Goal: Task Accomplishment & Management: Complete application form

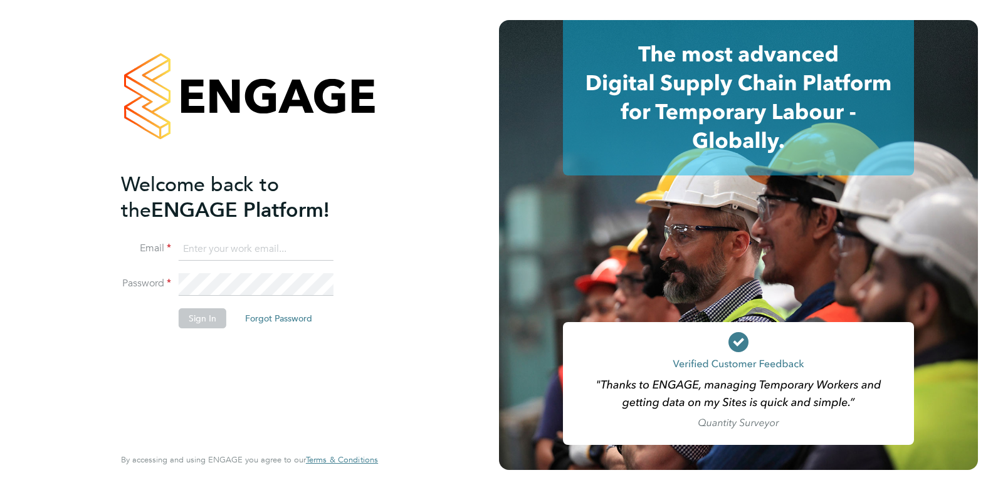
click at [268, 248] on input at bounding box center [256, 249] width 155 height 23
type input "amy@omniapeople.com"
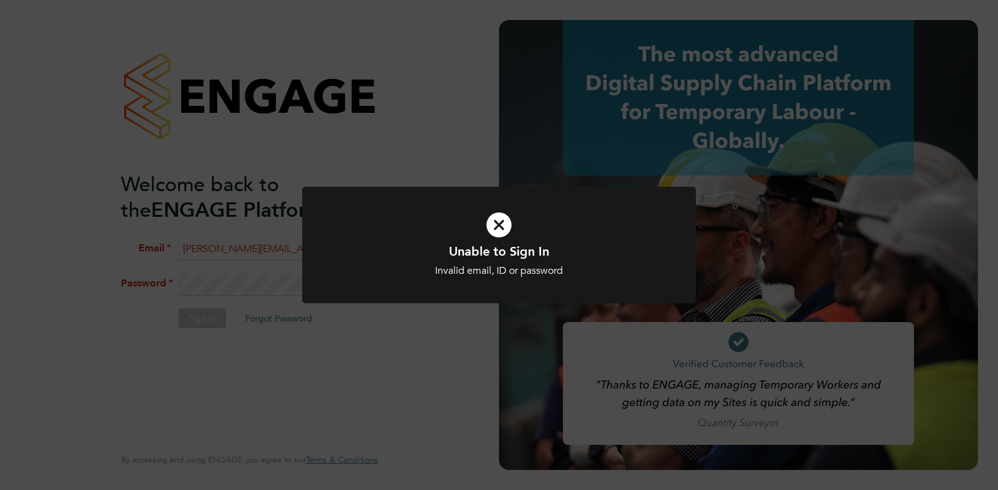
click at [455, 258] on h1 "Unable to Sign In" at bounding box center [499, 251] width 326 height 16
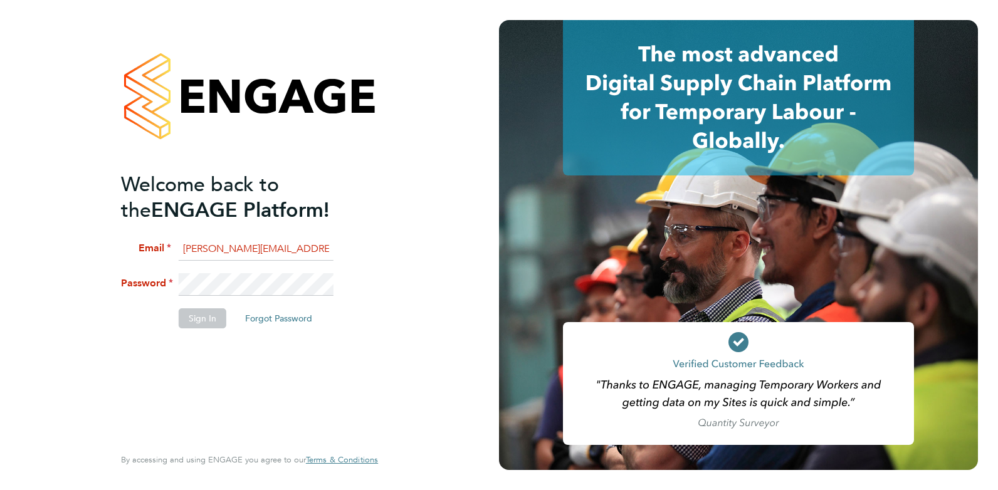
click at [352, 337] on li "Sign In Forgot Password" at bounding box center [243, 325] width 245 height 33
click at [130, 282] on li "Password" at bounding box center [243, 290] width 245 height 35
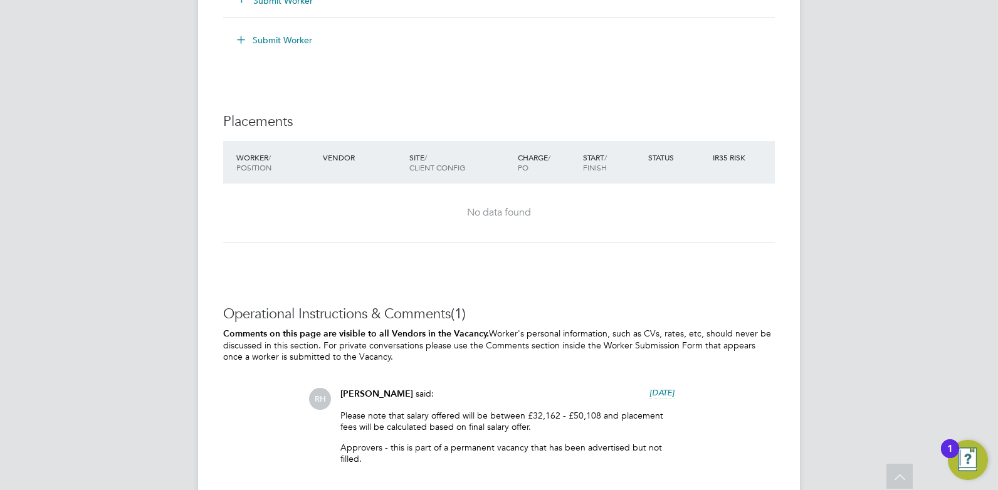
scroll to position [2292, 0]
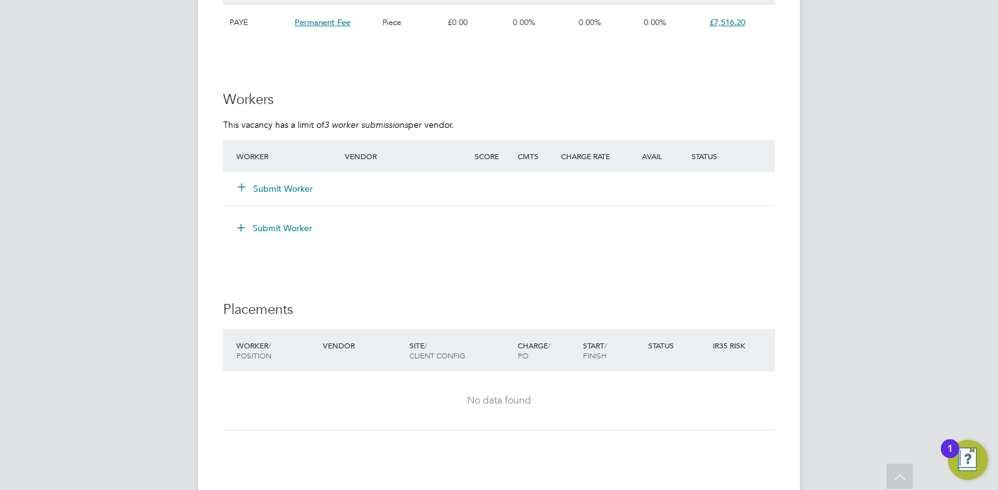
click at [297, 189] on button "Submit Worker" at bounding box center [275, 189] width 75 height 13
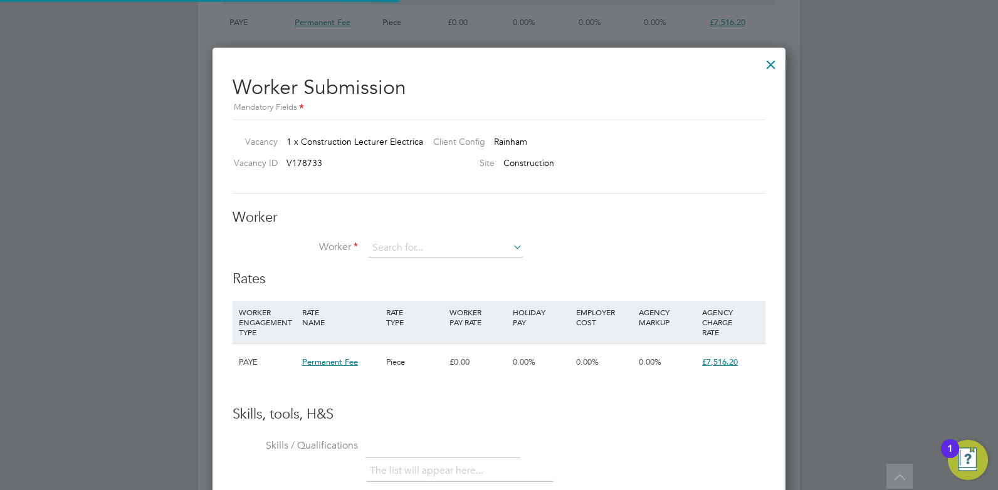
scroll to position [761, 574]
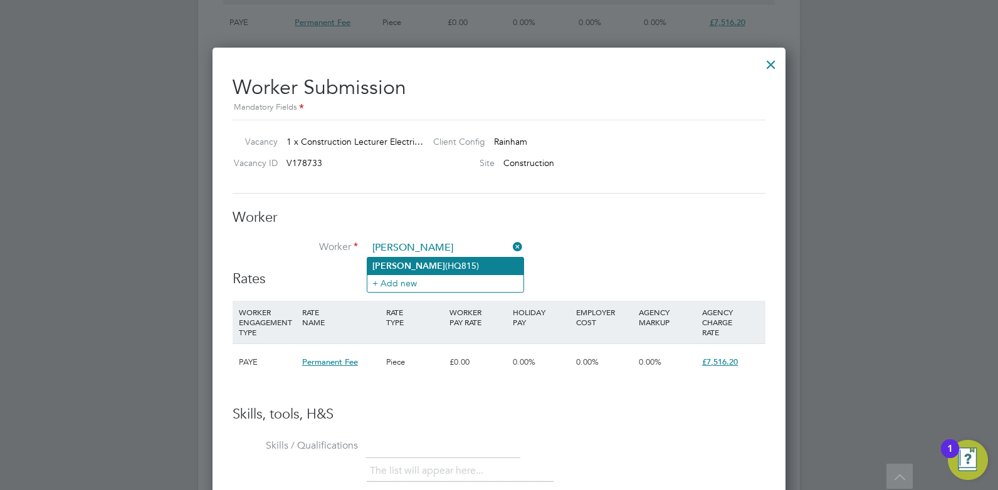
click at [415, 269] on li "Russ (HQ815)" at bounding box center [446, 266] width 156 height 17
type input "Russ (HQ815)"
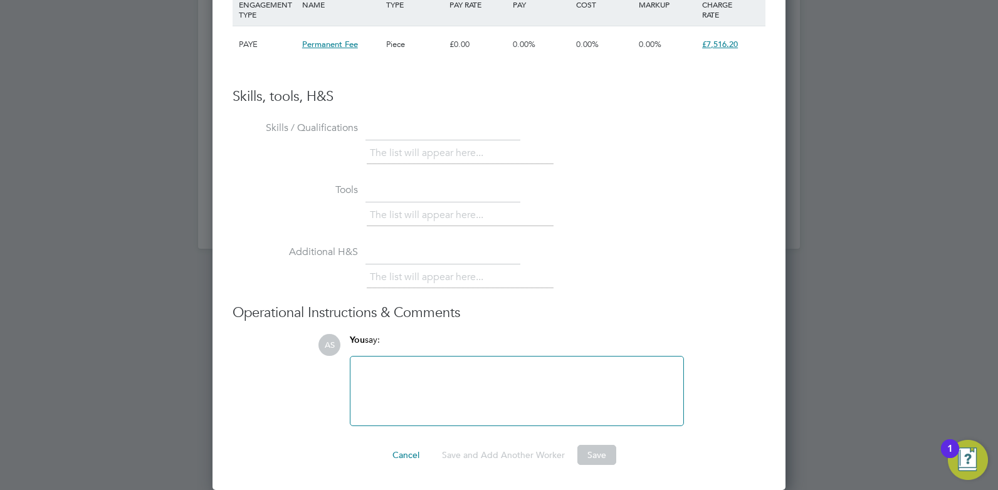
scroll to position [2702, 0]
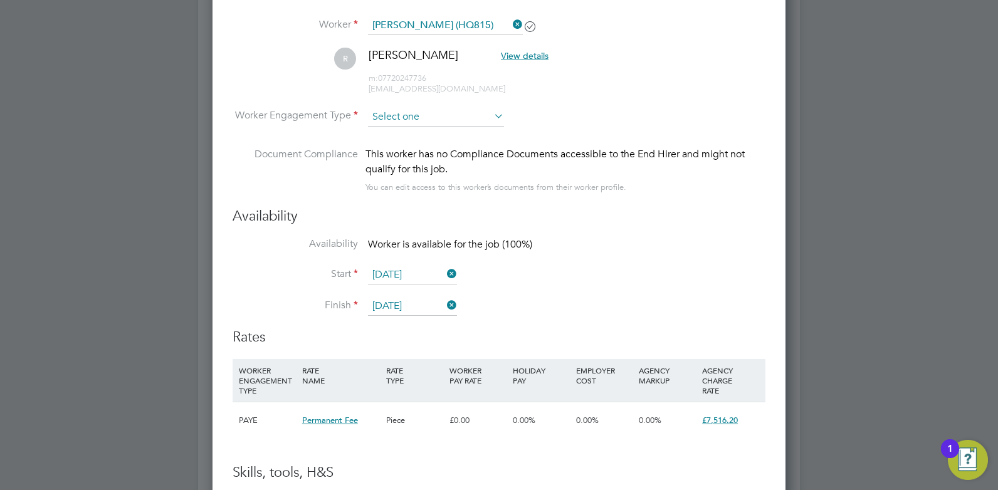
click at [403, 125] on input at bounding box center [436, 117] width 136 height 19
click at [411, 149] on li "PAYE" at bounding box center [436, 150] width 137 height 16
type input "PAYE"
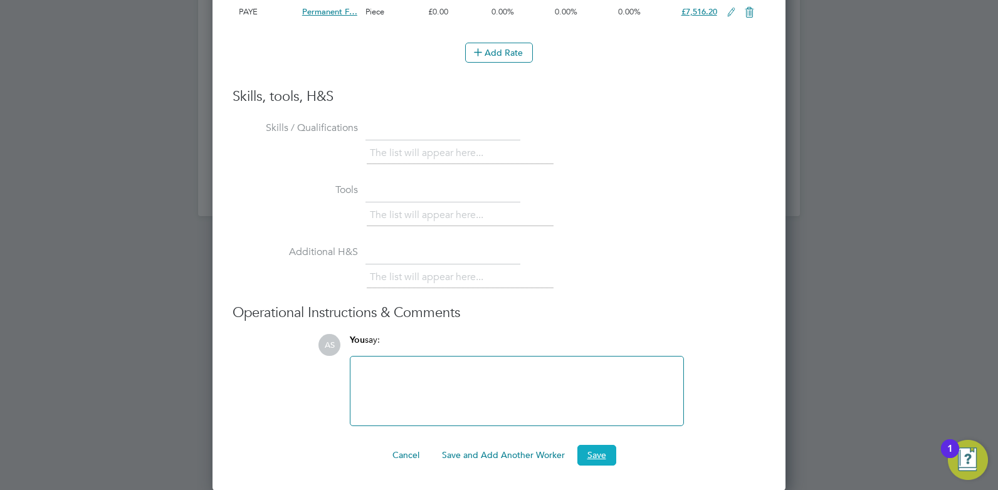
click at [586, 457] on button "Save" at bounding box center [597, 455] width 39 height 20
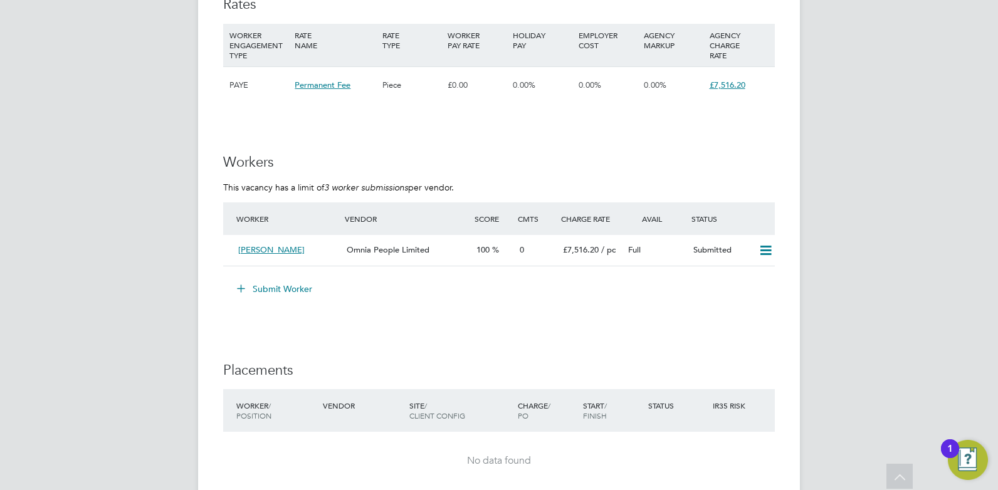
click at [291, 290] on button "Submit Worker" at bounding box center [275, 289] width 94 height 20
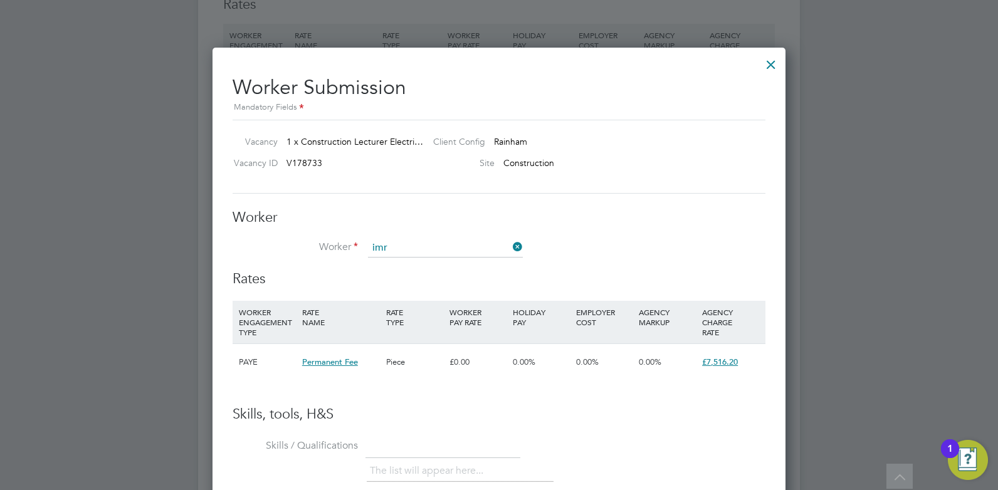
click at [408, 268] on li "Imr an Khan (HQ - Imran)" at bounding box center [446, 266] width 156 height 17
type input "Imran Khan (HQ - Imran)"
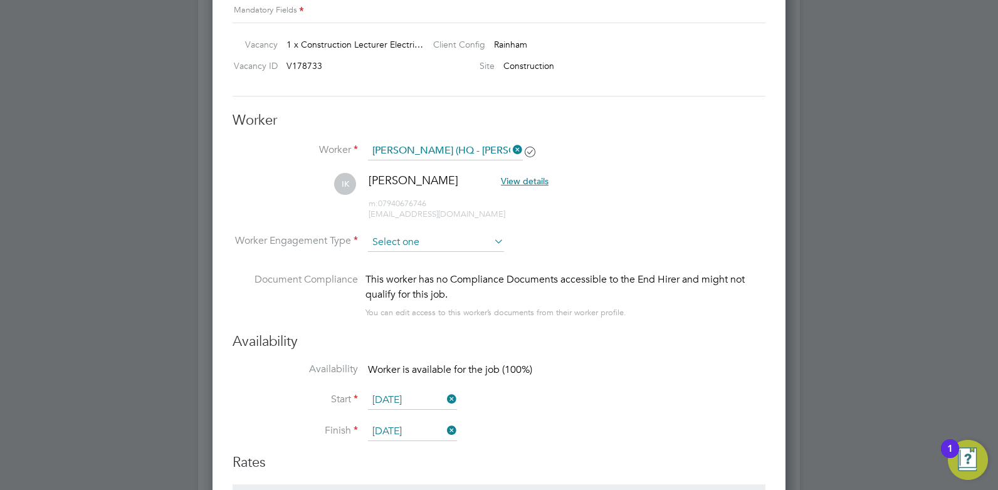
click at [425, 241] on input at bounding box center [436, 242] width 136 height 19
click at [424, 270] on li "PAYE" at bounding box center [436, 276] width 137 height 16
type input "PAYE"
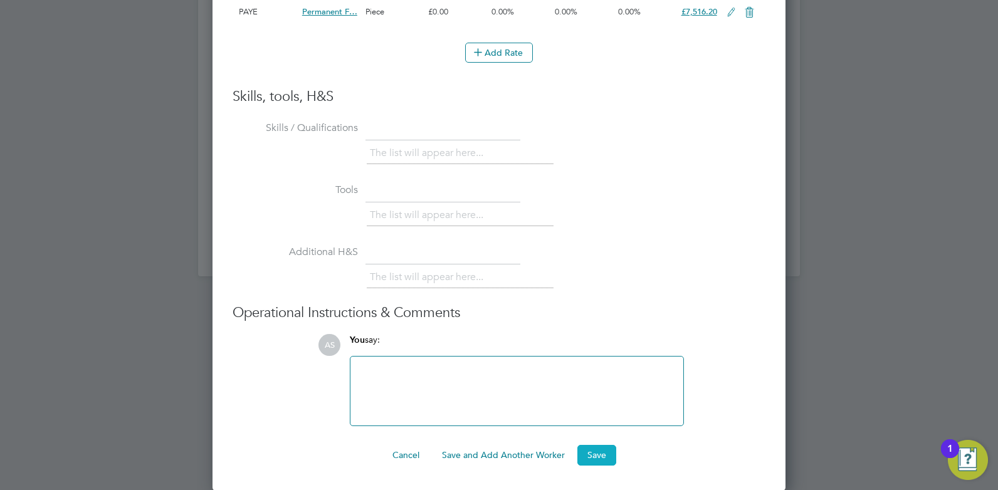
click at [593, 457] on button "Save" at bounding box center [597, 455] width 39 height 20
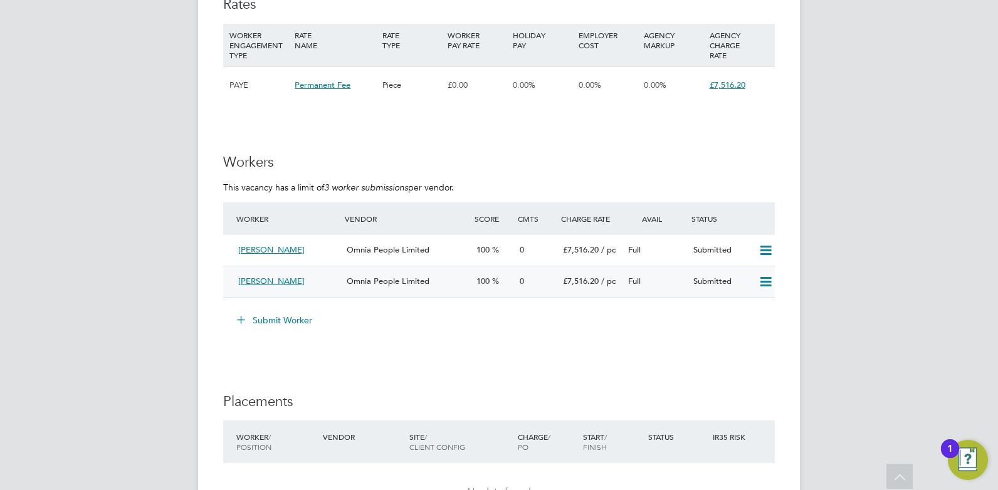
click at [251, 275] on div "[PERSON_NAME]" at bounding box center [287, 282] width 109 height 21
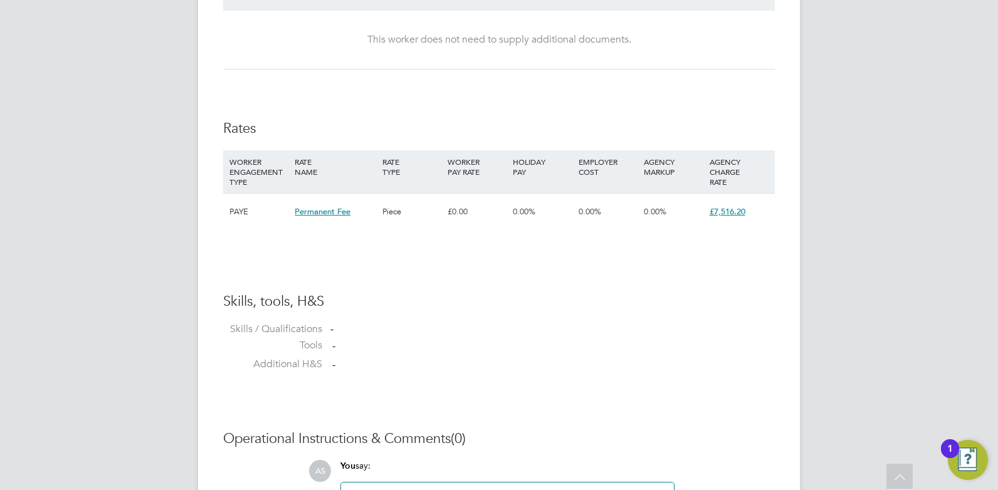
scroll to position [938, 0]
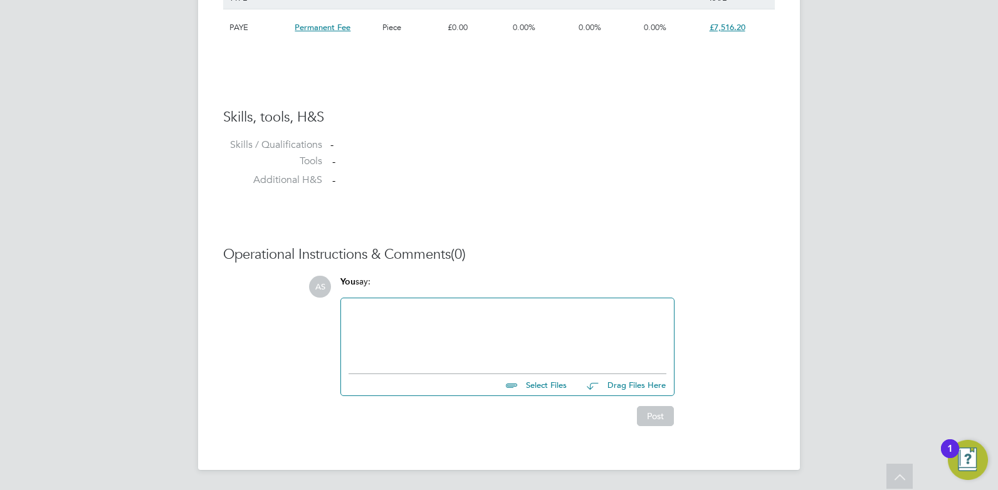
click at [555, 388] on input "file" at bounding box center [573, 383] width 188 height 18
type input "C:\fakepath\Russel HQ00461815.doc"
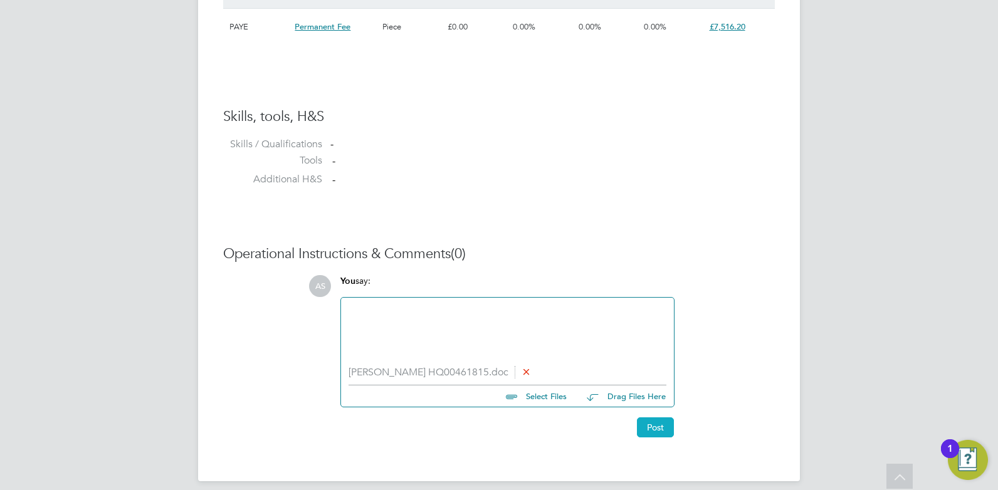
click at [657, 431] on button "Post" at bounding box center [655, 428] width 37 height 20
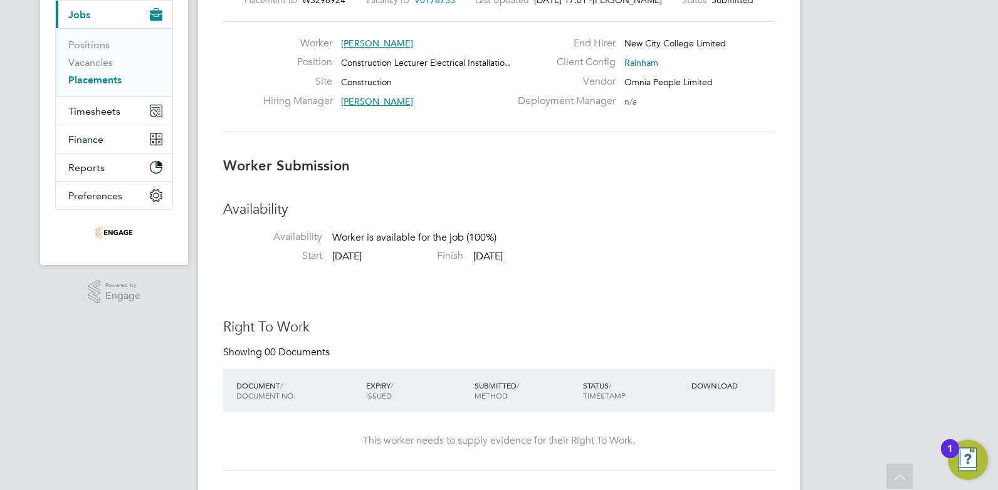
scroll to position [23, 0]
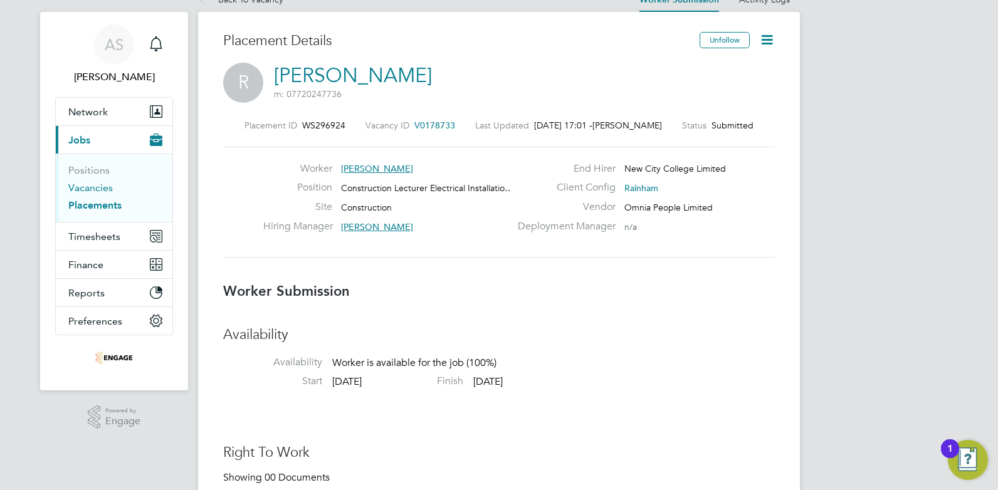
click at [100, 186] on link "Vacancies" at bounding box center [90, 188] width 45 height 12
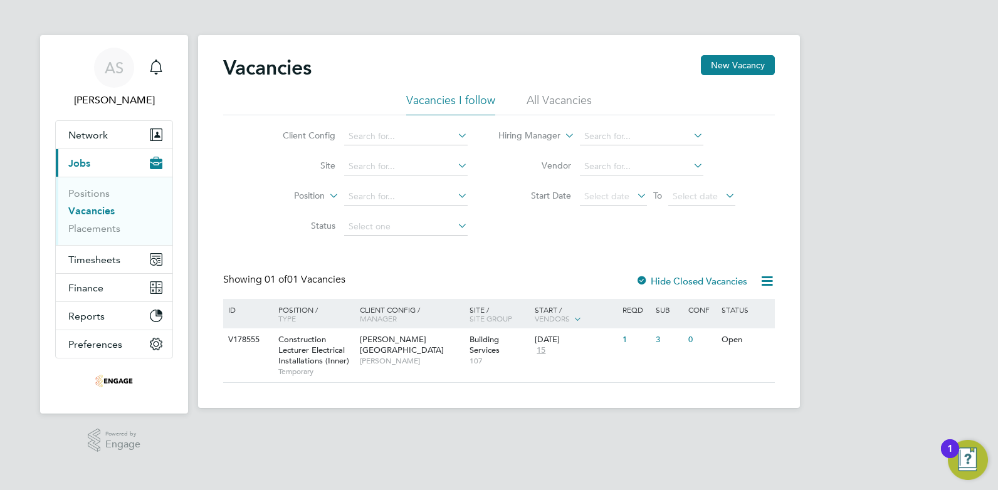
click at [560, 101] on li "All Vacancies" at bounding box center [559, 104] width 65 height 23
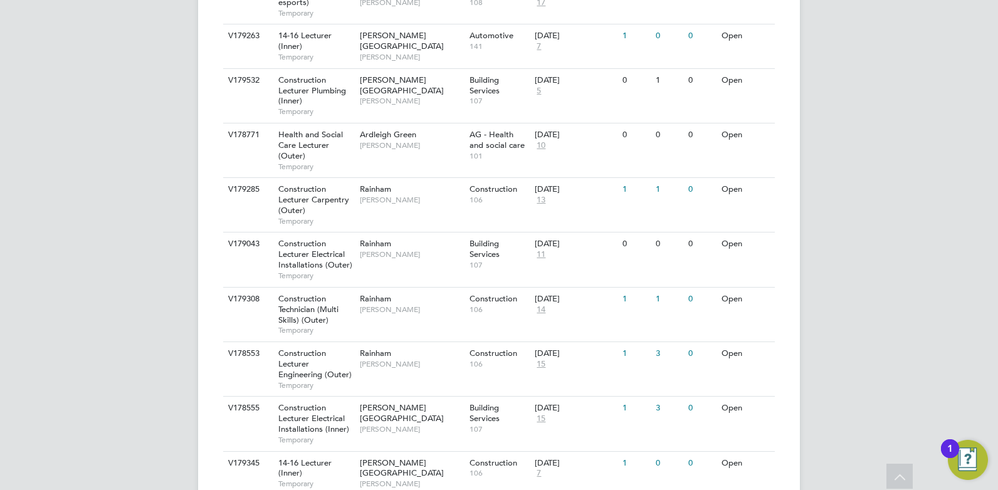
scroll to position [627, 0]
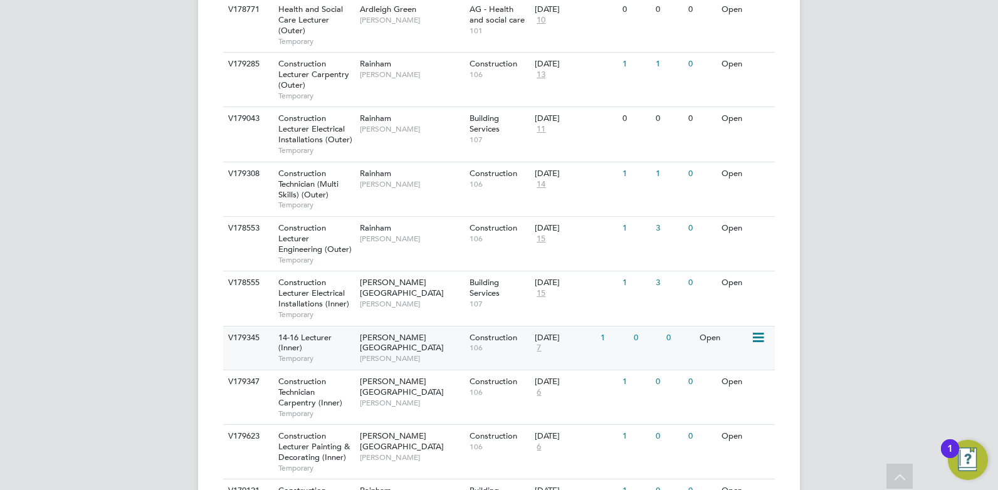
click at [394, 354] on span "[PERSON_NAME]" at bounding box center [411, 359] width 103 height 10
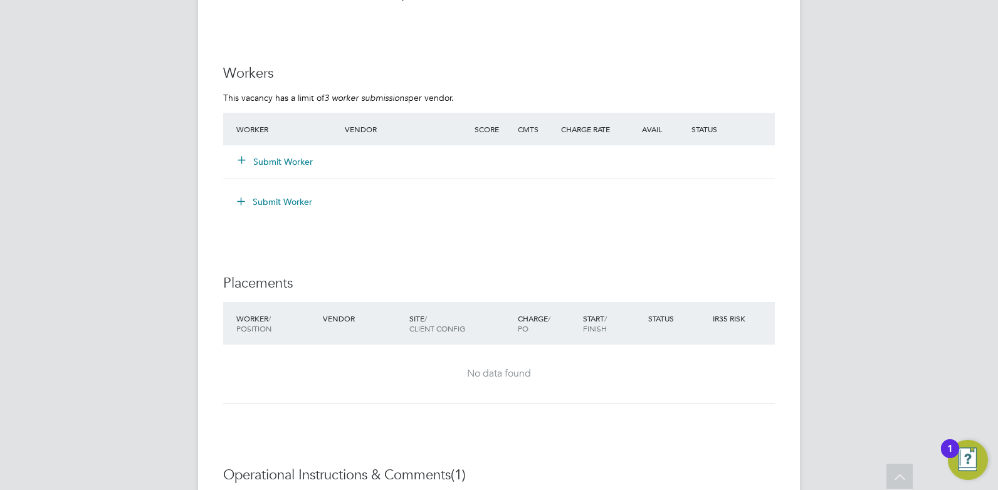
scroll to position [2258, 0]
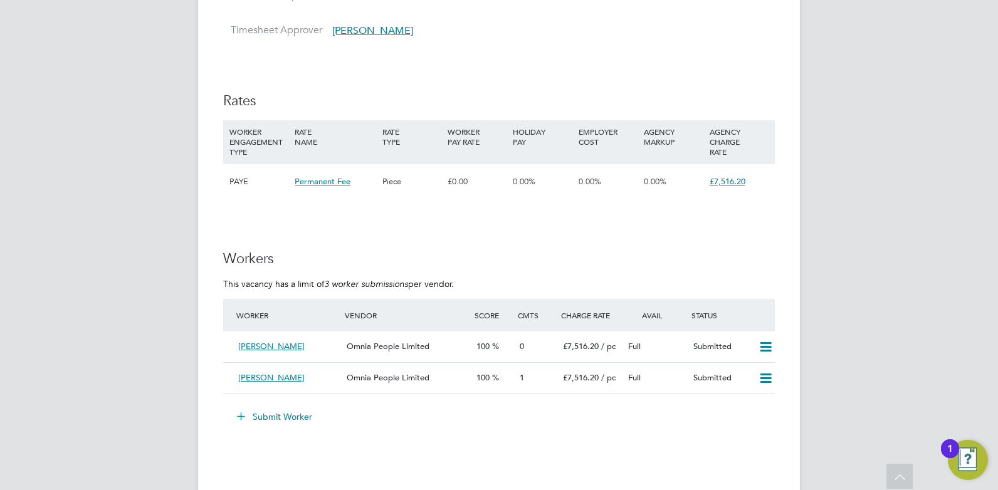
scroll to position [2258, 0]
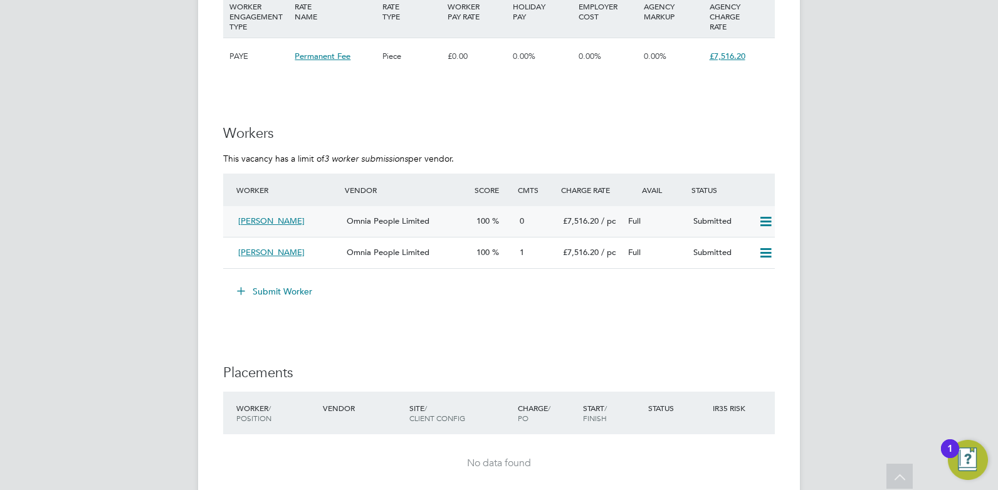
click at [270, 223] on span "[PERSON_NAME]" at bounding box center [271, 221] width 66 height 11
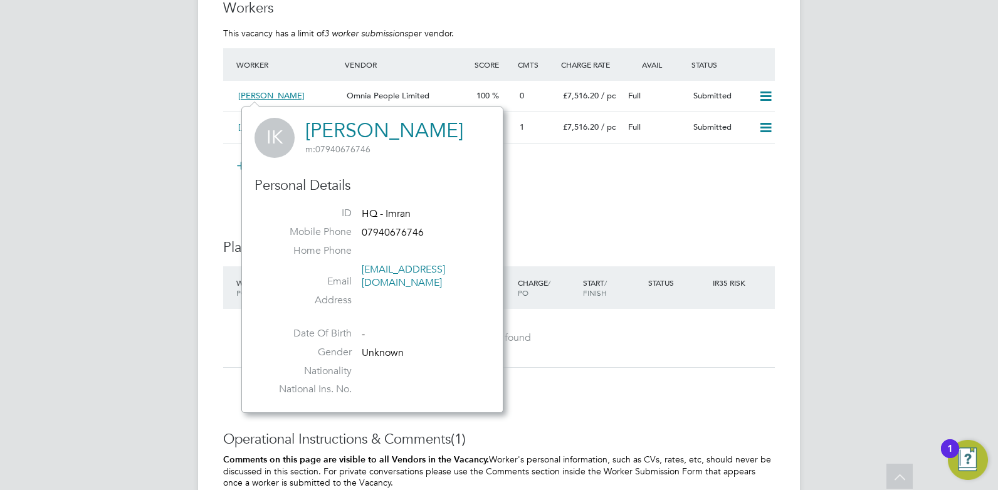
scroll to position [2571, 0]
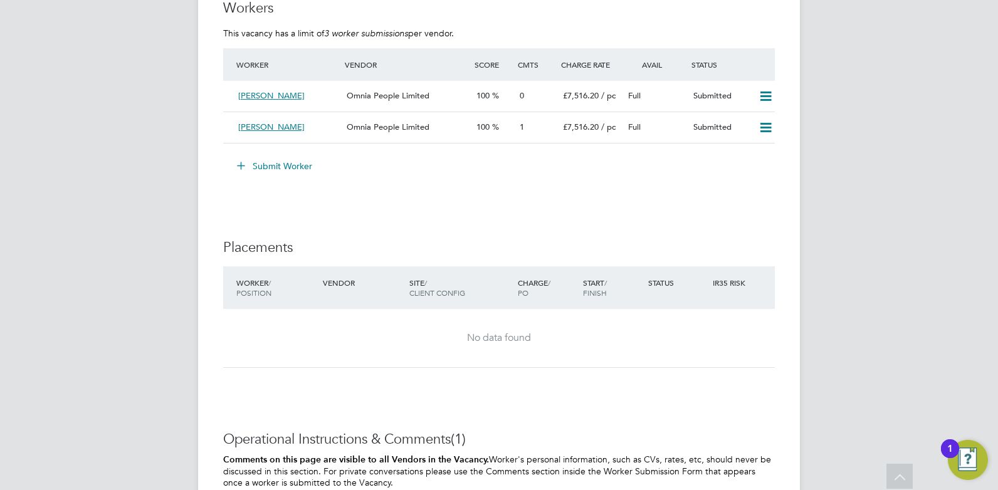
scroll to position [2258, 0]
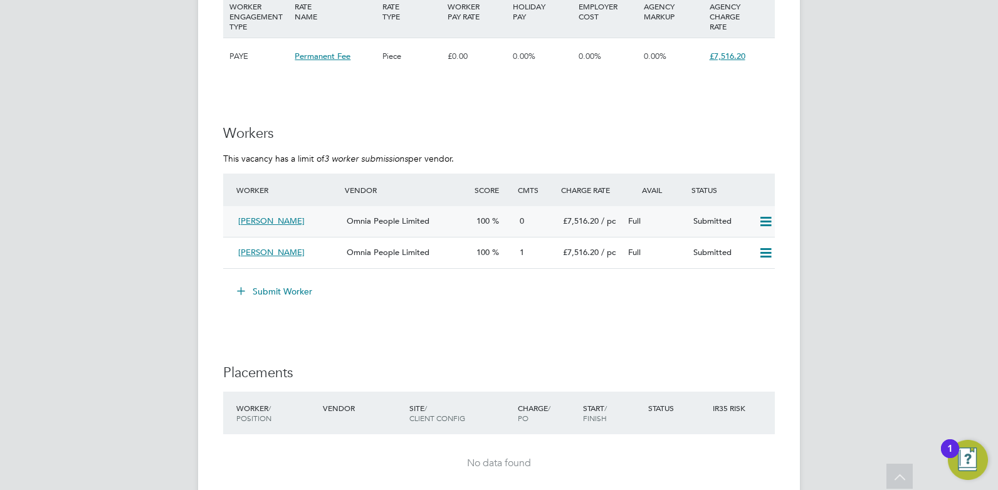
click at [263, 219] on span "[PERSON_NAME]" at bounding box center [271, 221] width 66 height 11
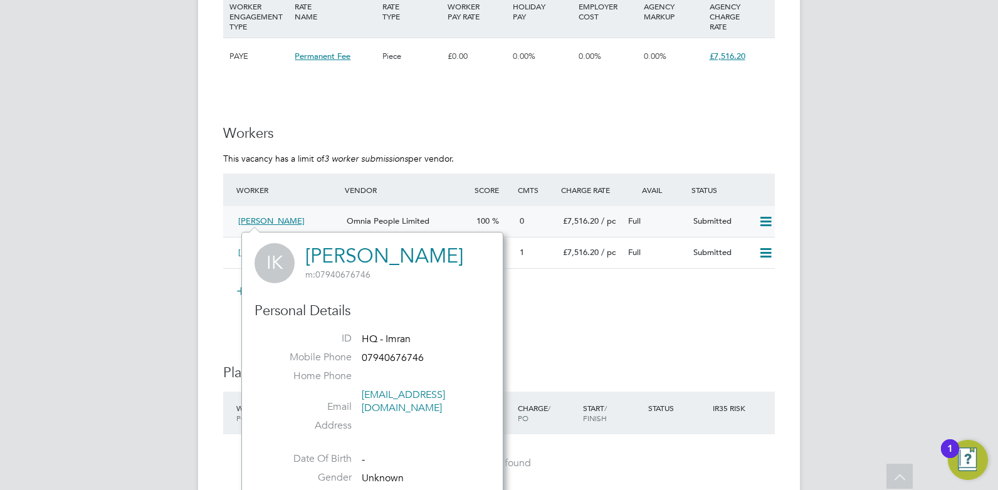
click at [255, 225] on span "[PERSON_NAME]" at bounding box center [271, 221] width 66 height 11
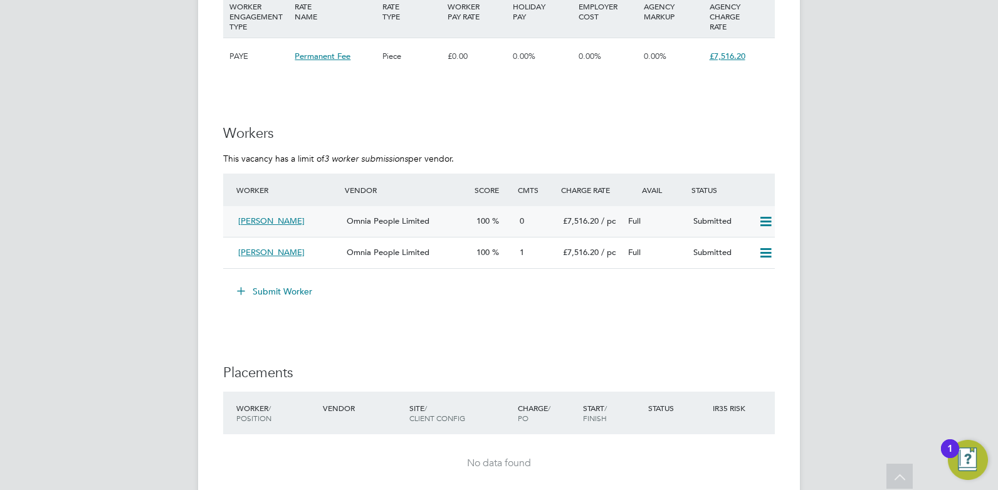
click at [771, 223] on icon at bounding box center [766, 222] width 16 height 10
click at [256, 221] on span "[PERSON_NAME]" at bounding box center [271, 221] width 66 height 11
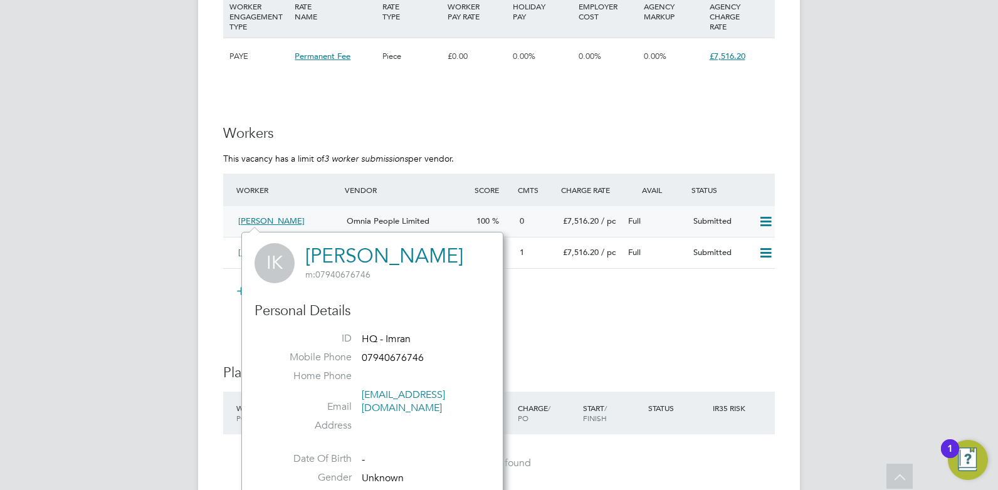
scroll to position [2509, 0]
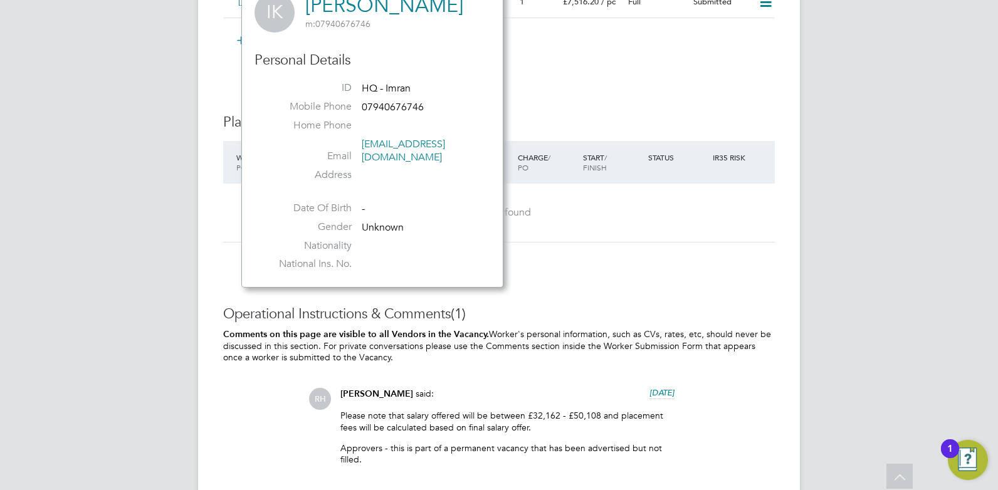
click at [570, 231] on div "No data found" at bounding box center [499, 213] width 527 height 58
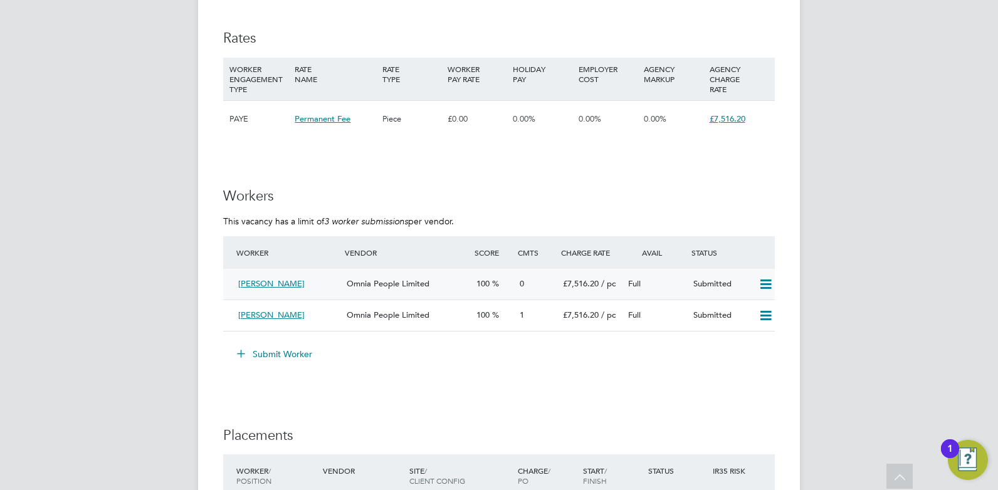
click at [271, 287] on span "[PERSON_NAME]" at bounding box center [271, 283] width 66 height 11
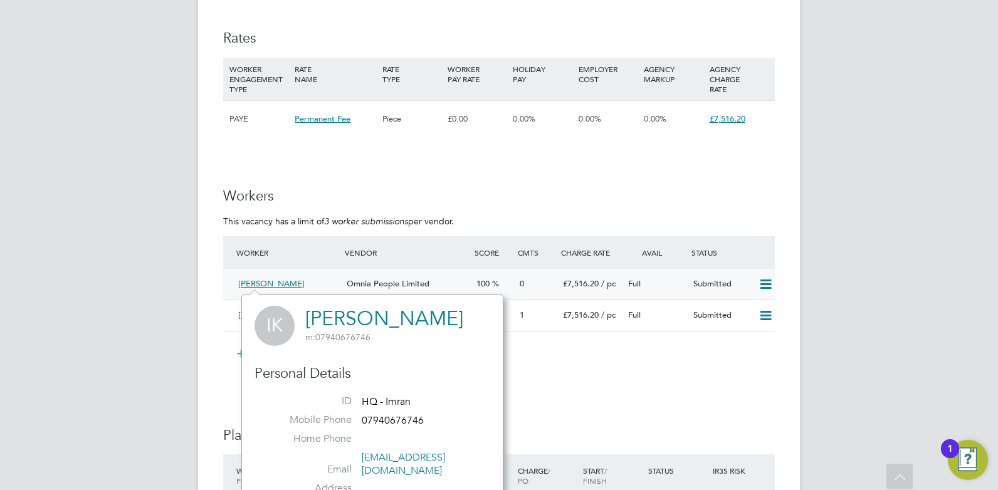
click at [264, 279] on span "[PERSON_NAME]" at bounding box center [271, 283] width 66 height 11
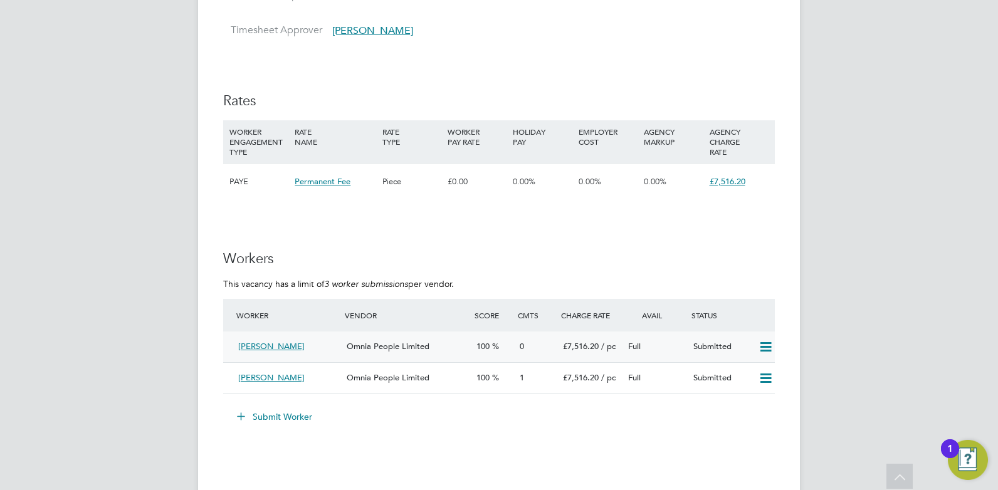
click at [509, 351] on div "100" at bounding box center [493, 347] width 43 height 21
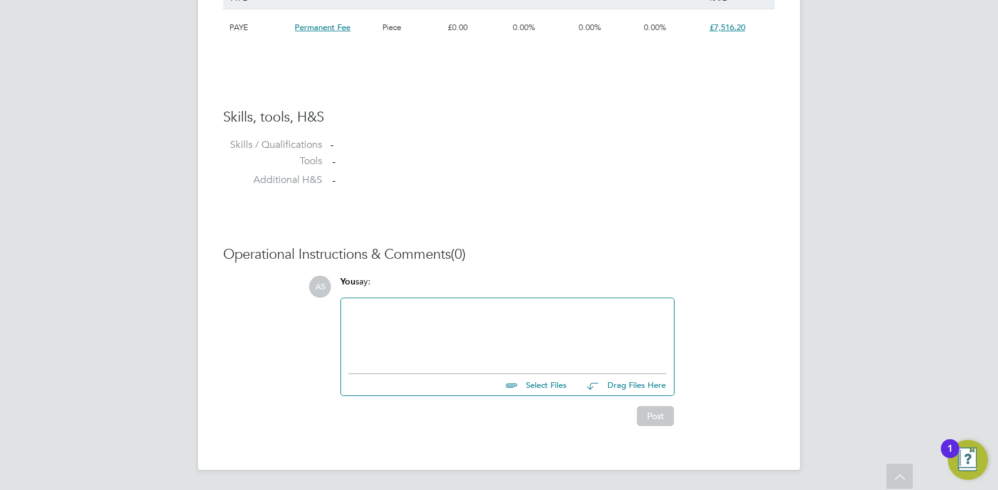
click at [552, 391] on input "file" at bounding box center [573, 383] width 188 height 18
type input "C:\fakepath\Imran HQ00534136.doc"
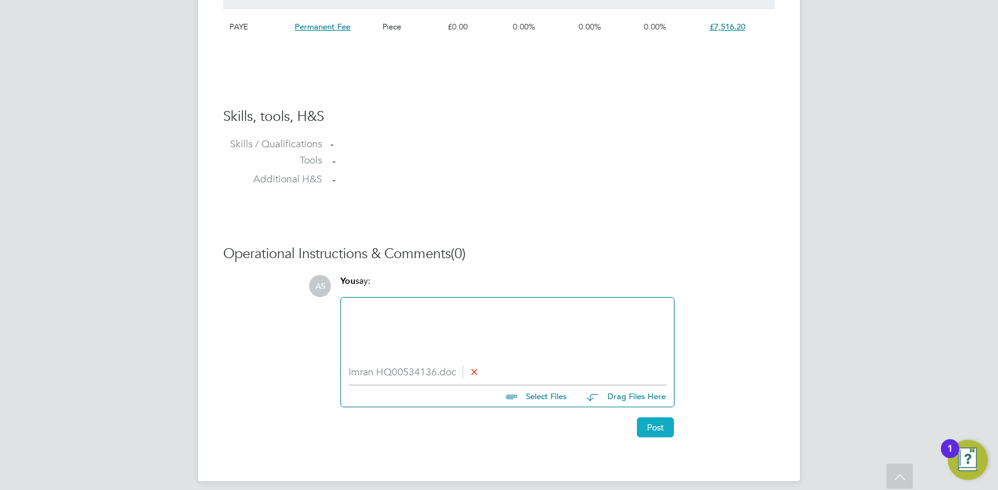
click at [669, 430] on button "Post" at bounding box center [655, 428] width 37 height 20
